Goal: Use online tool/utility: Utilize a website feature to perform a specific function

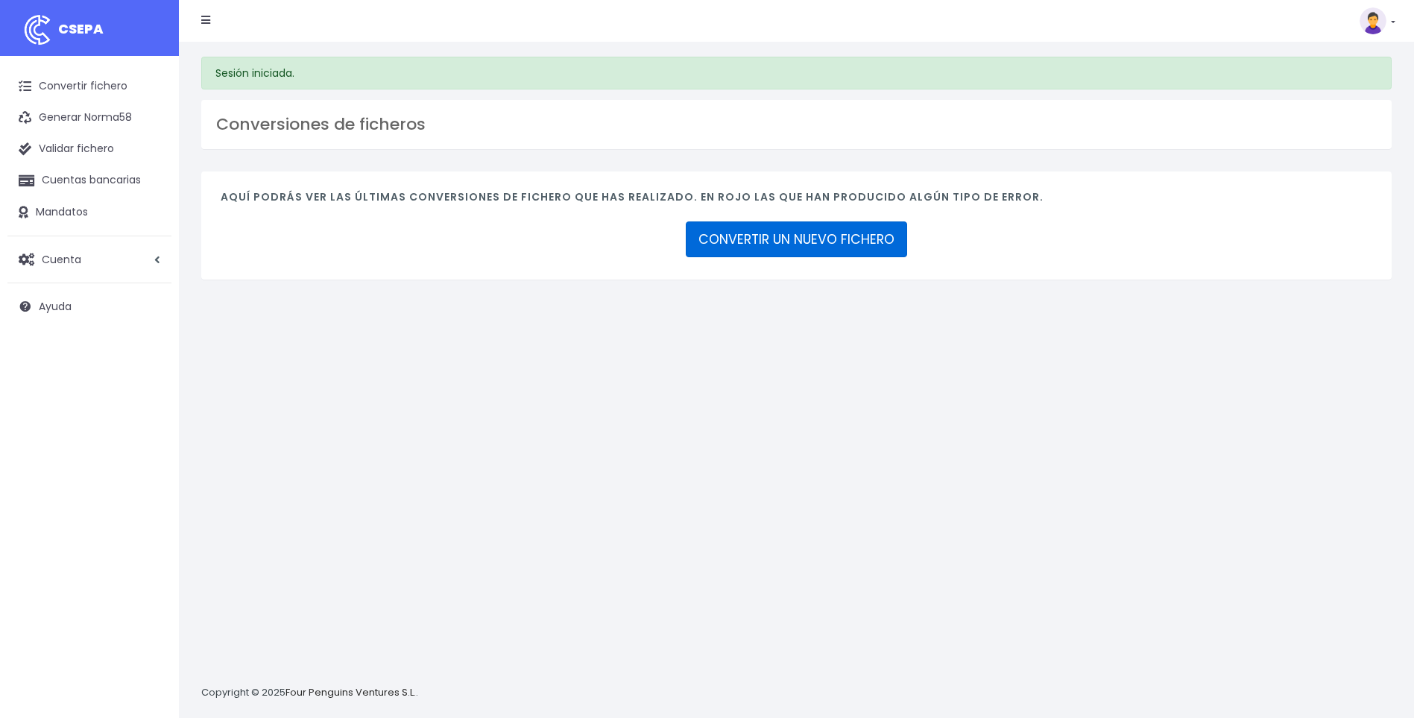
click at [761, 245] on link "CONVERTIR UN NUEVO FICHERO" at bounding box center [796, 239] width 221 height 36
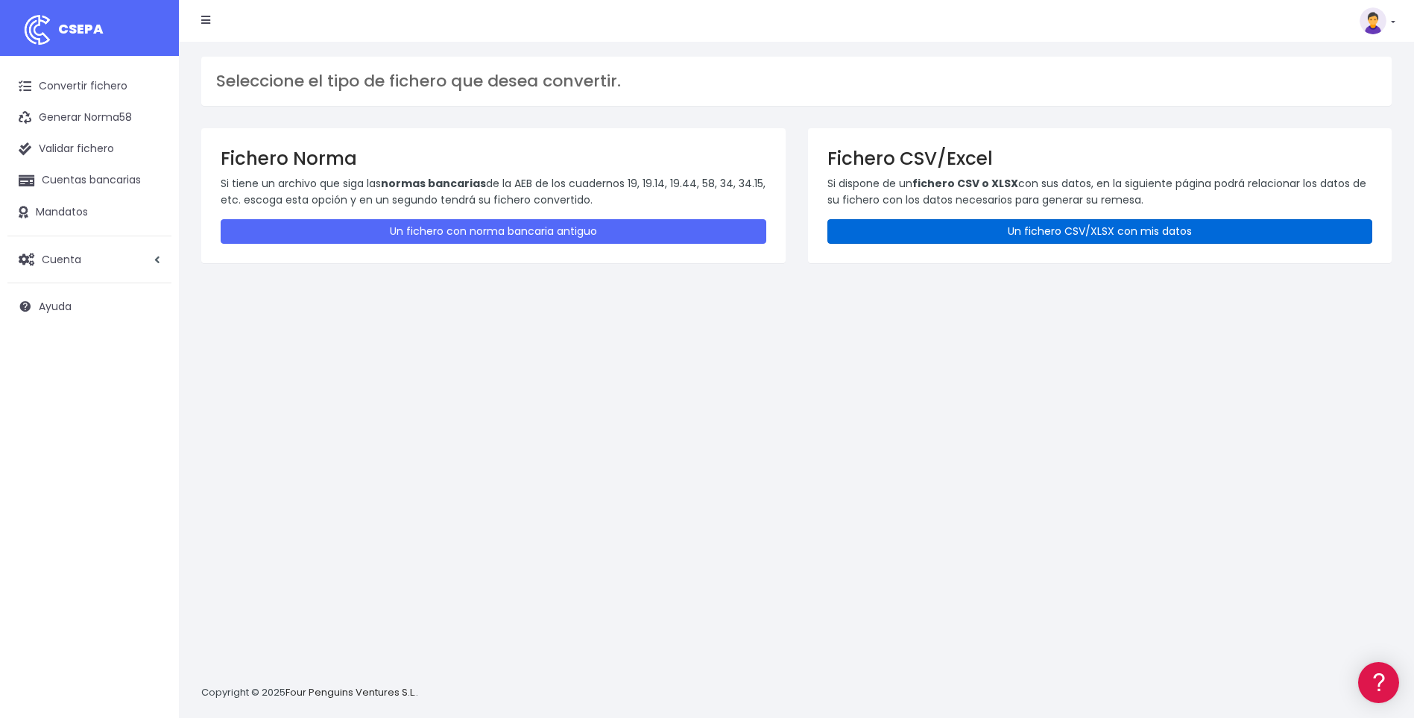
click at [961, 230] on link "Un fichero CSV/XLSX con mis datos" at bounding box center [1101, 231] width 546 height 25
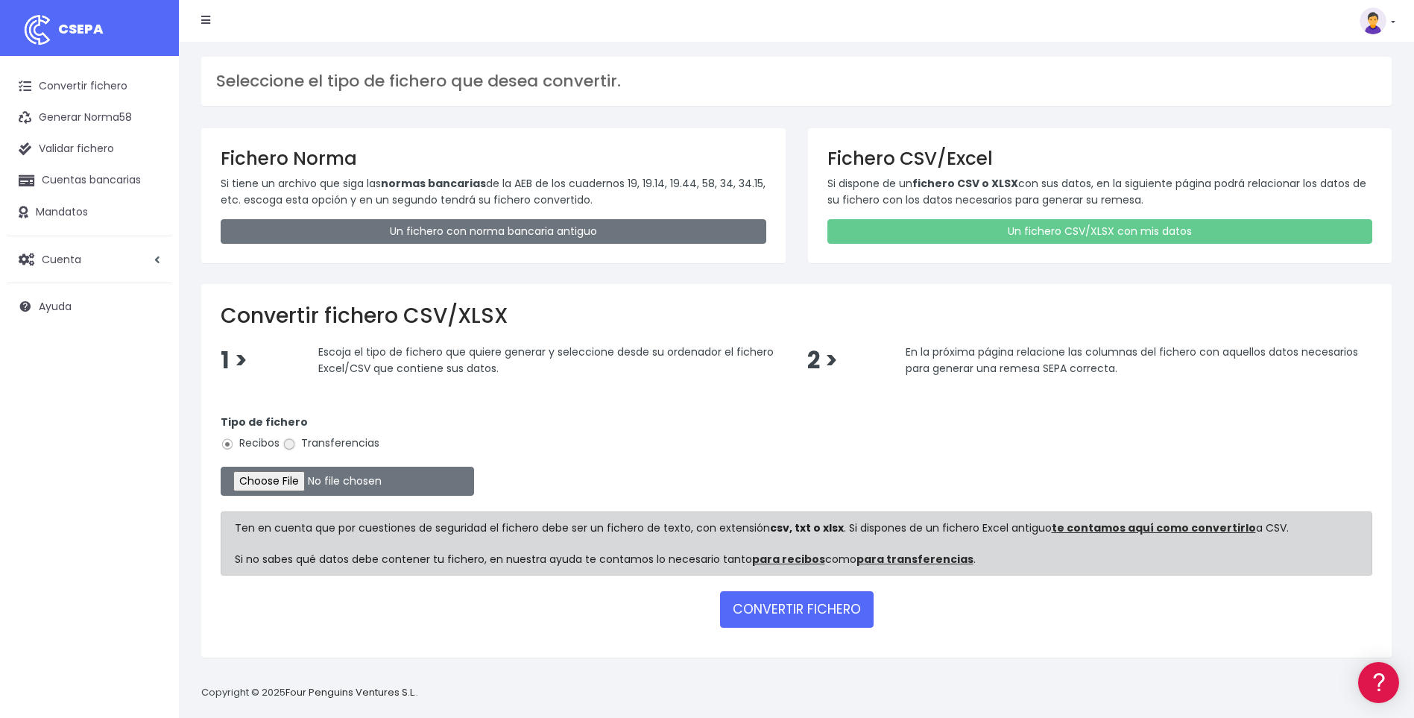
click at [286, 444] on input "Transferencias" at bounding box center [289, 444] width 13 height 13
radio input "true"
click at [289, 479] on input "file" at bounding box center [348, 481] width 254 height 29
type input "C:\fakepath\B6.csv"
click at [772, 615] on button "CONVERTIR FICHERO" at bounding box center [797, 609] width 154 height 36
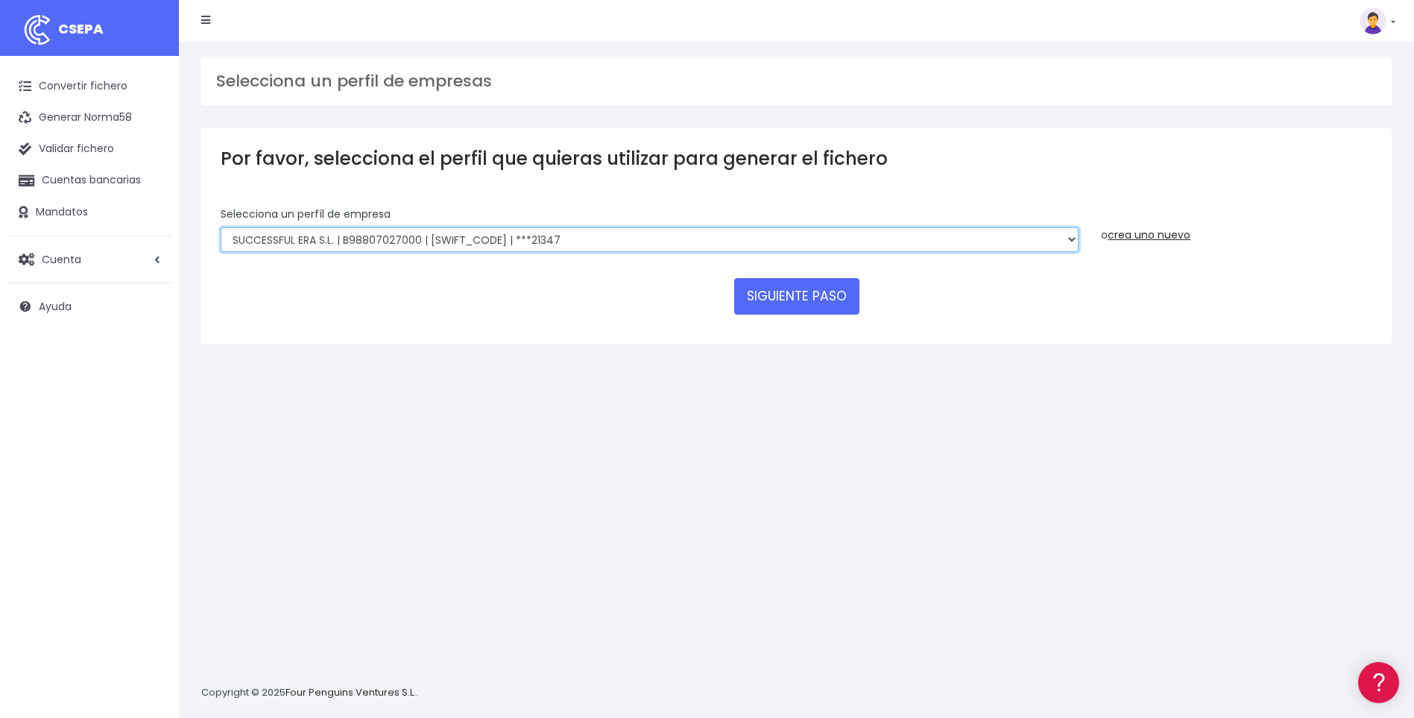
click at [1071, 242] on select "SUCCESSFUL ERA S.L. | B98807027000 | BSABESBBXXX | ***33554 SERVICE FOR YOU S.L…" at bounding box center [650, 239] width 858 height 25
select select "2252"
click at [221, 227] on select "SUCCESSFUL ERA S.L. | B98807027000 | BSABESBBXXX | ***33554 SERVICE FOR YOU S.L…" at bounding box center [650, 239] width 858 height 25
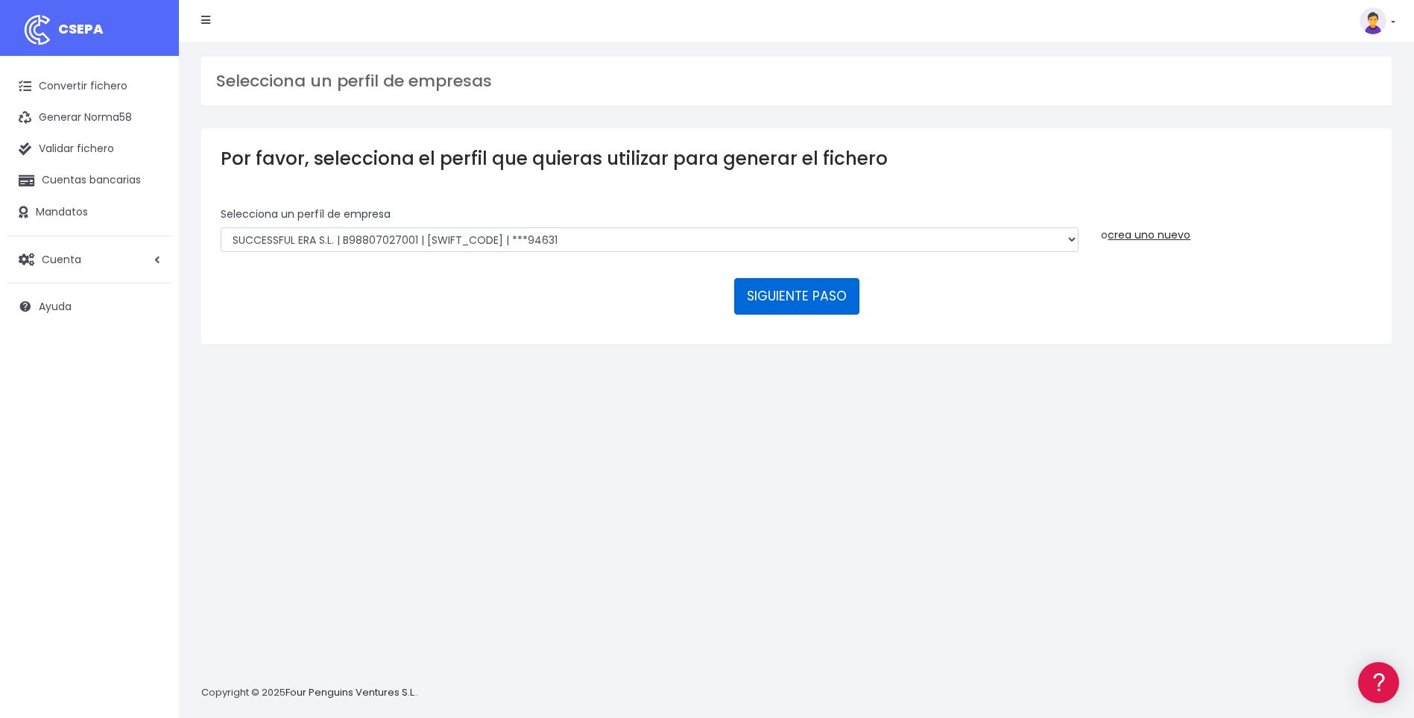
click at [800, 294] on button "SIGUIENTE PASO" at bounding box center [796, 296] width 125 height 36
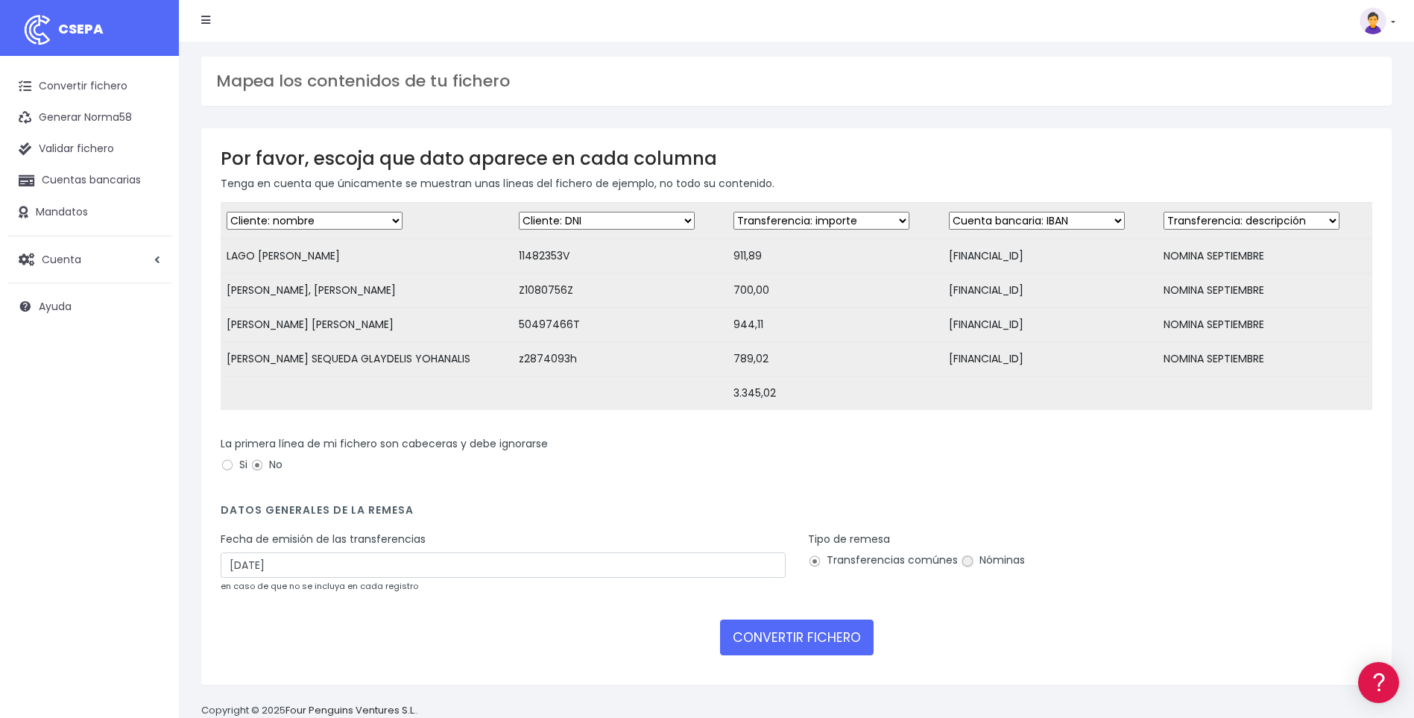
click at [966, 568] on input "Nóminas" at bounding box center [967, 561] width 13 height 13
radio input "true"
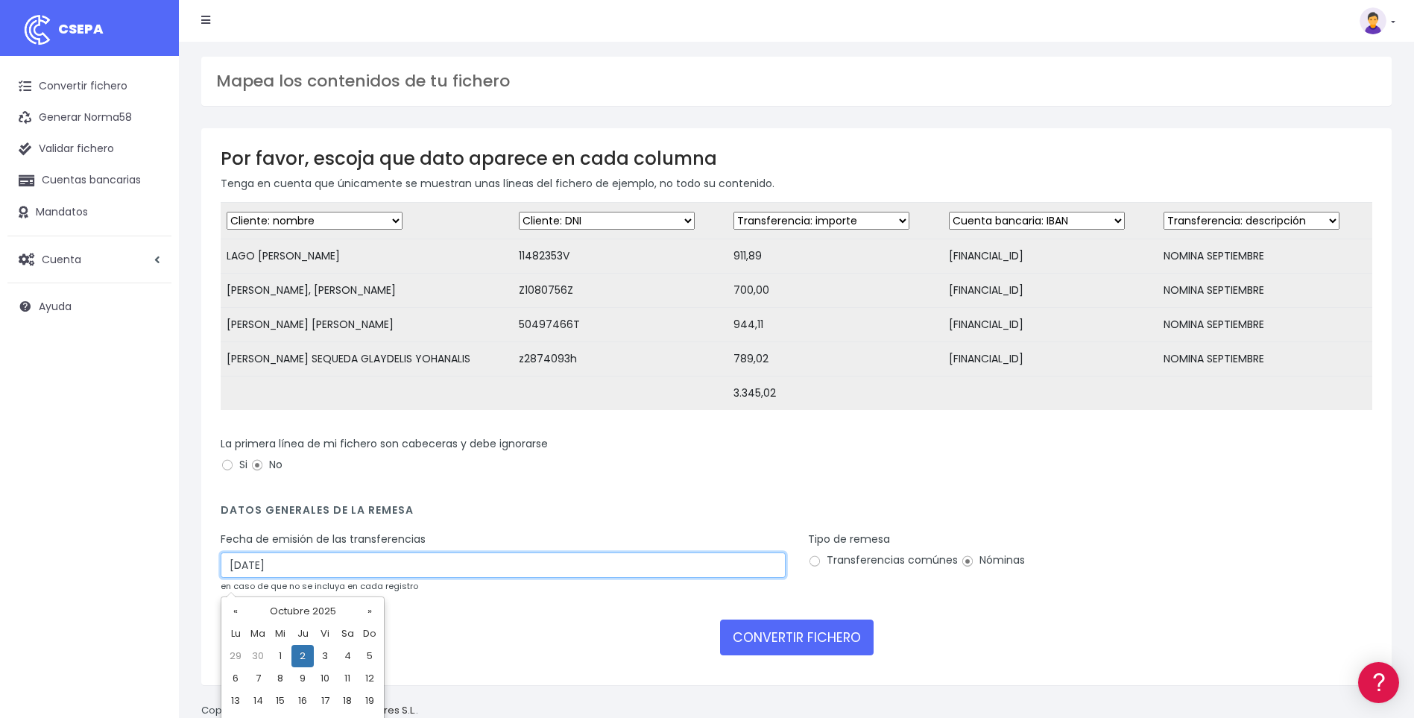
click at [236, 578] on input "02/10/2025" at bounding box center [503, 564] width 565 height 25
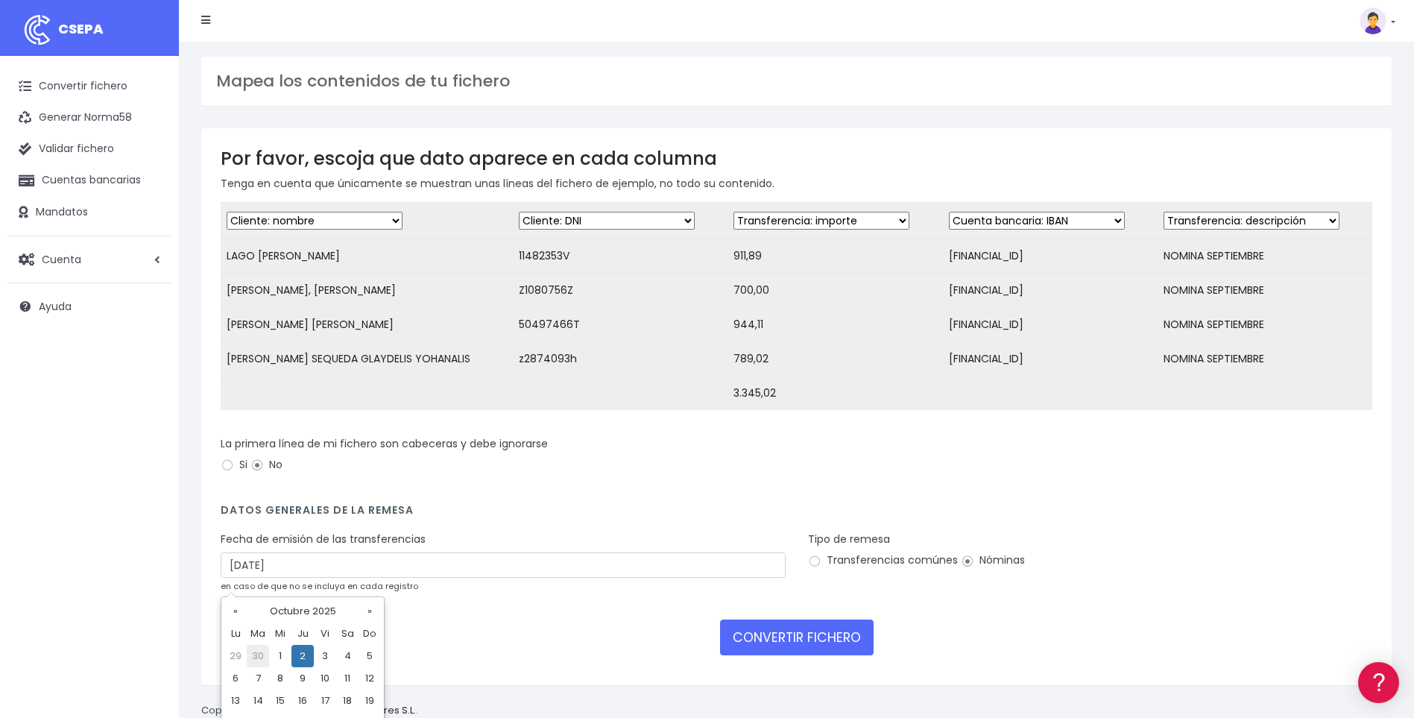
click at [257, 655] on td "30" at bounding box center [258, 656] width 22 height 22
type input "30/09/2025"
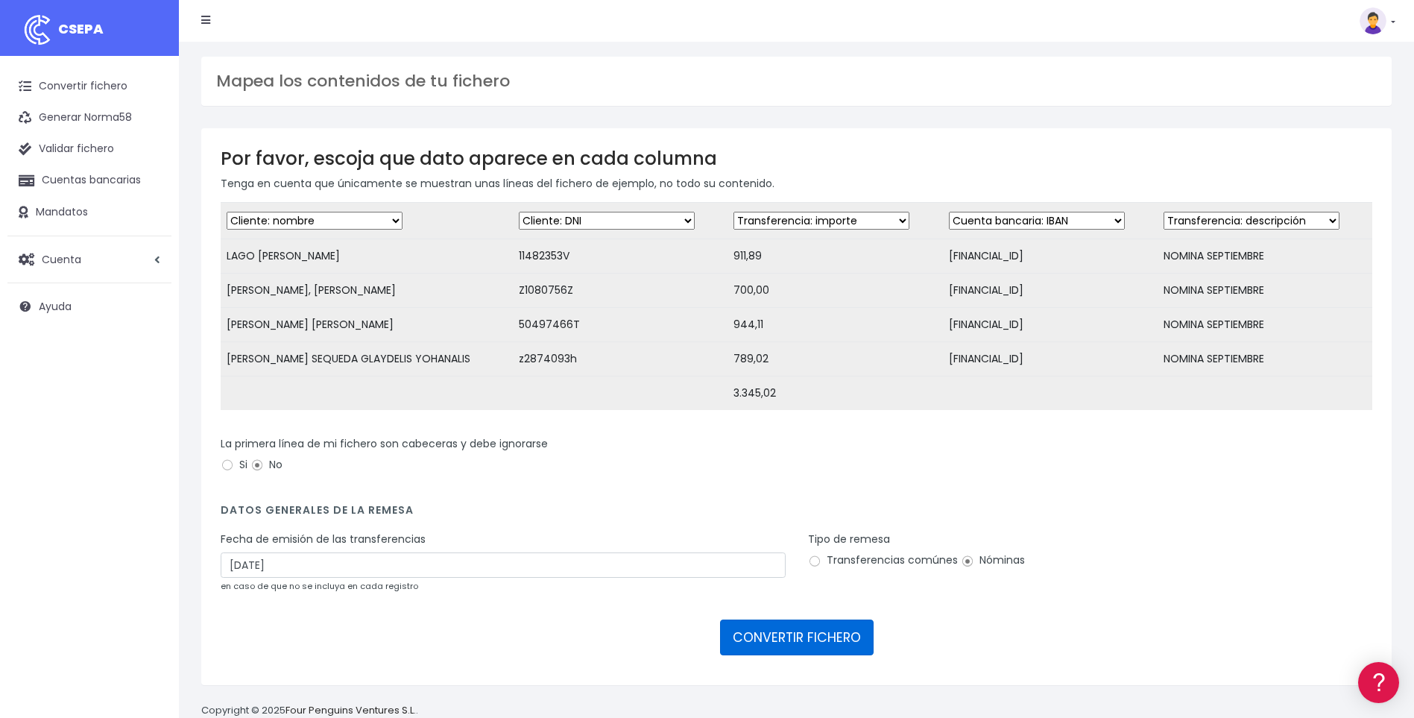
click at [799, 648] on button "CONVERTIR FICHERO" at bounding box center [797, 638] width 154 height 36
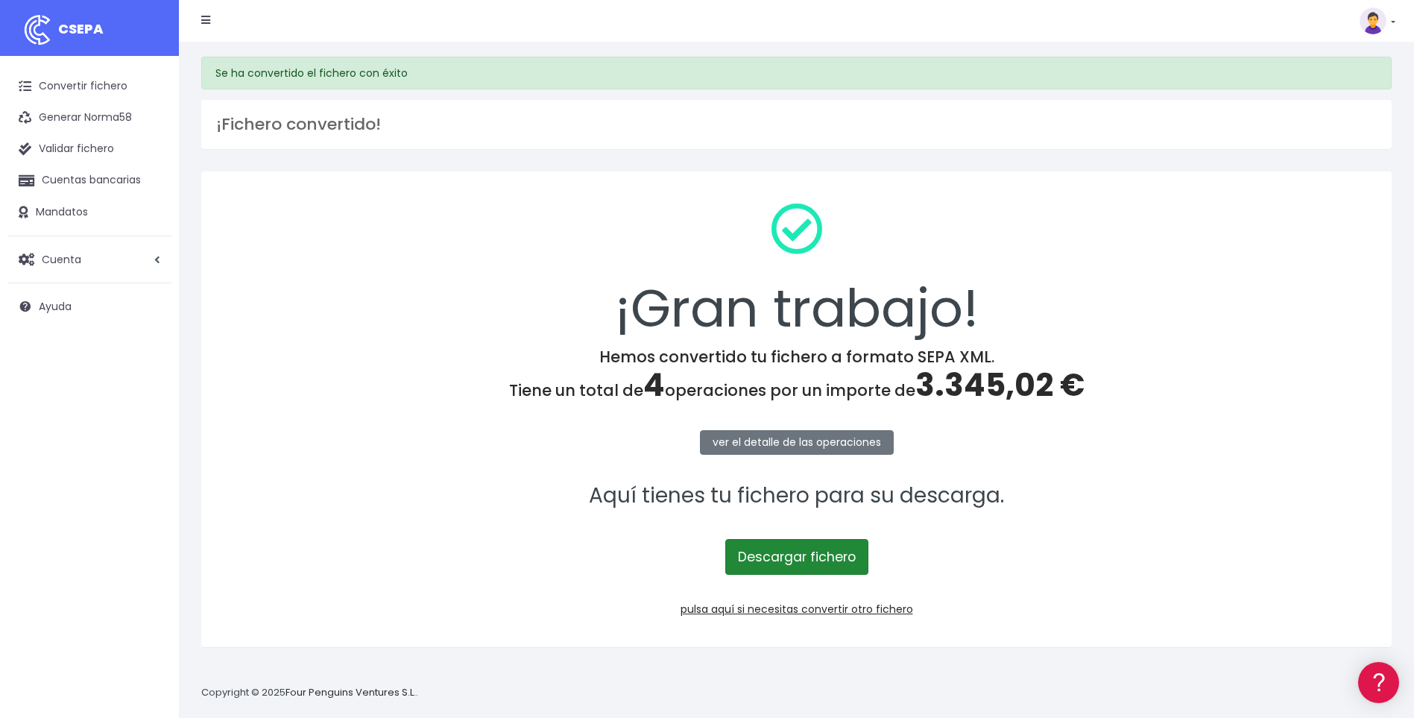
click at [813, 556] on link "Descargar fichero" at bounding box center [796, 557] width 143 height 36
